Goal: Contribute content: Contribute content

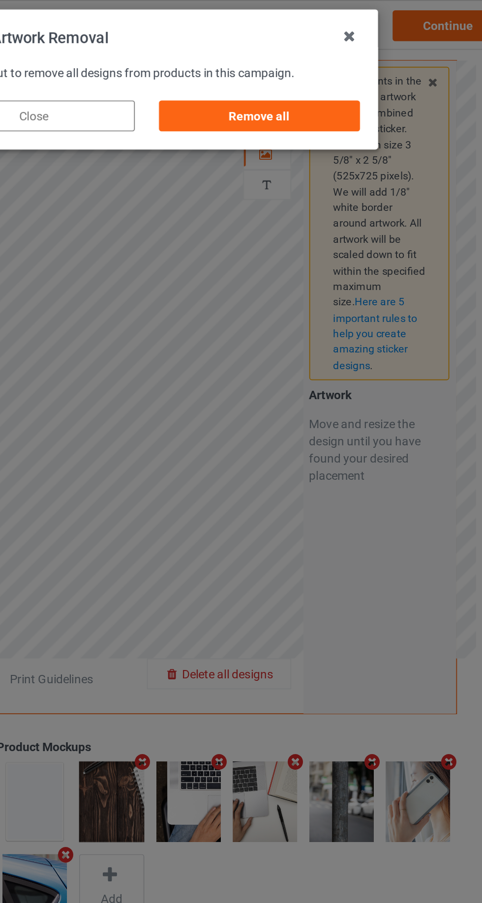
click at [322, 64] on div "Remove all" at bounding box center [305, 66] width 115 height 18
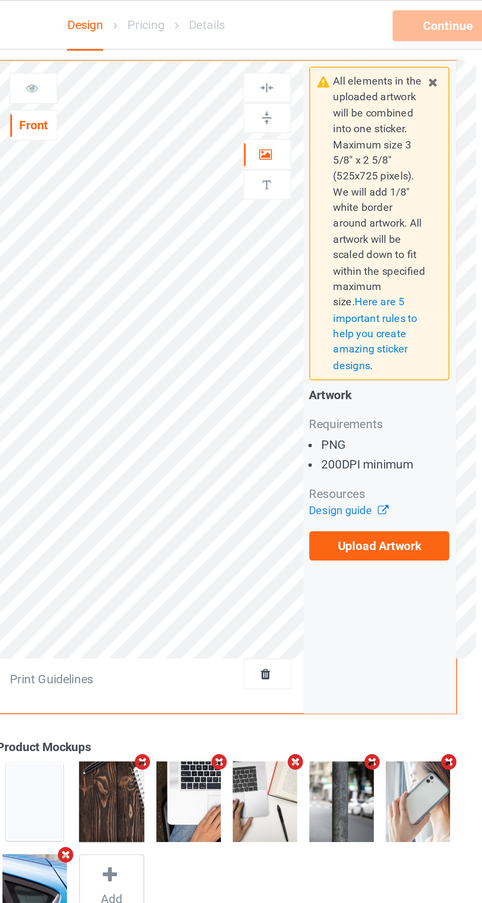
click at [386, 312] on label "Upload Artwork" at bounding box center [374, 312] width 81 height 17
click at [0, 0] on input "Upload Artwork" at bounding box center [0, 0] width 0 height 0
click at [387, 313] on label "Upload Artwork" at bounding box center [374, 312] width 81 height 17
click at [0, 0] on input "Upload Artwork" at bounding box center [0, 0] width 0 height 0
click at [405, 46] on icon at bounding box center [405, 45] width 8 height 7
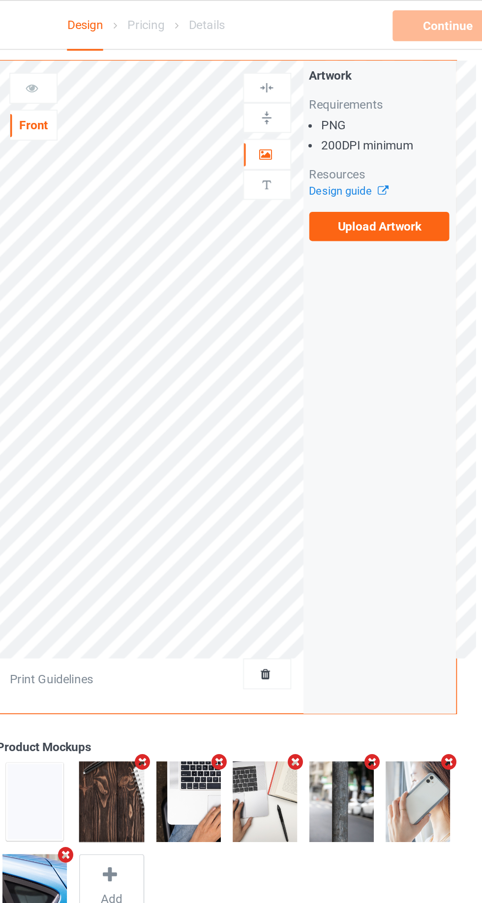
click at [403, 130] on label "Upload Artwork" at bounding box center [374, 129] width 81 height 17
click at [0, 0] on input "Upload Artwork" at bounding box center [0, 0] width 0 height 0
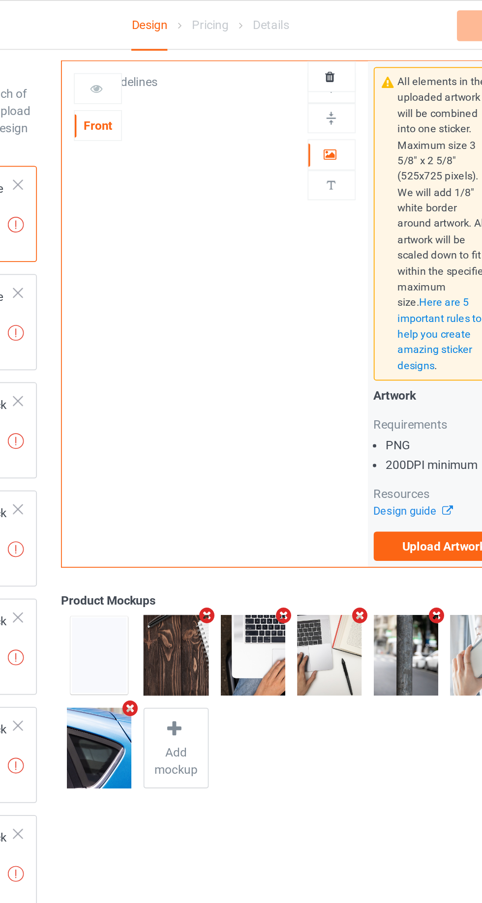
click at [372, 309] on label "Upload Artwork" at bounding box center [374, 312] width 81 height 17
click at [0, 0] on input "Upload Artwork" at bounding box center [0, 0] width 0 height 0
